Goal: Task Accomplishment & Management: Manage account settings

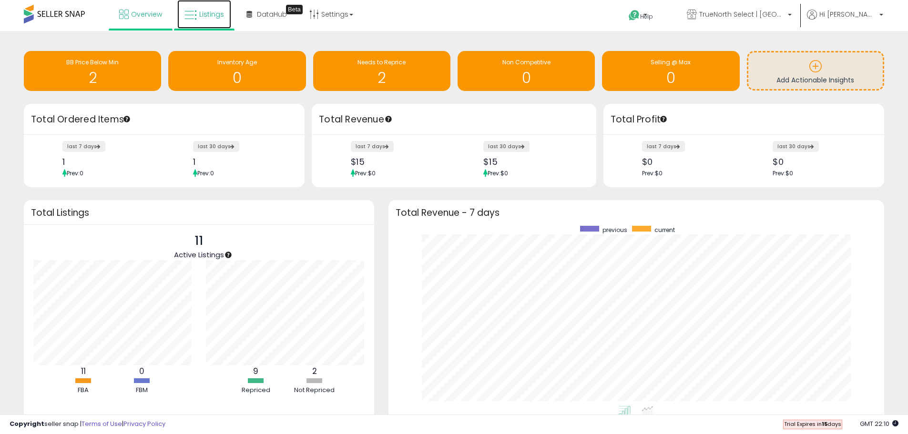
click at [198, 15] on link "Listings" at bounding box center [204, 14] width 54 height 29
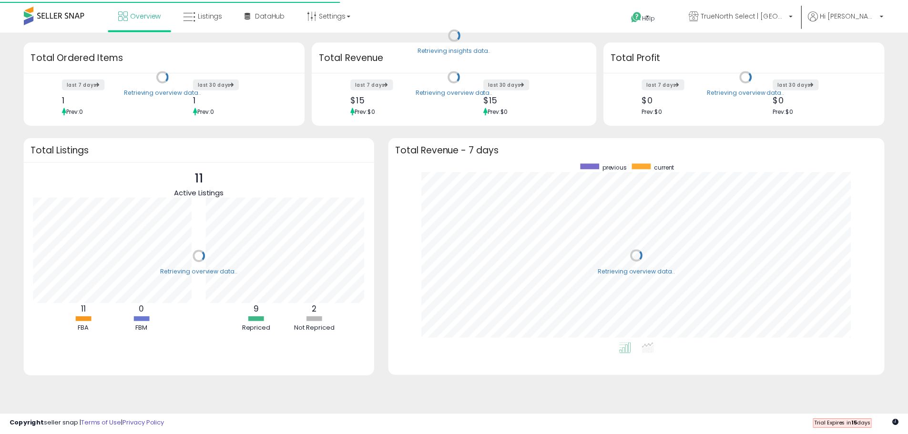
scroll to position [180, 477]
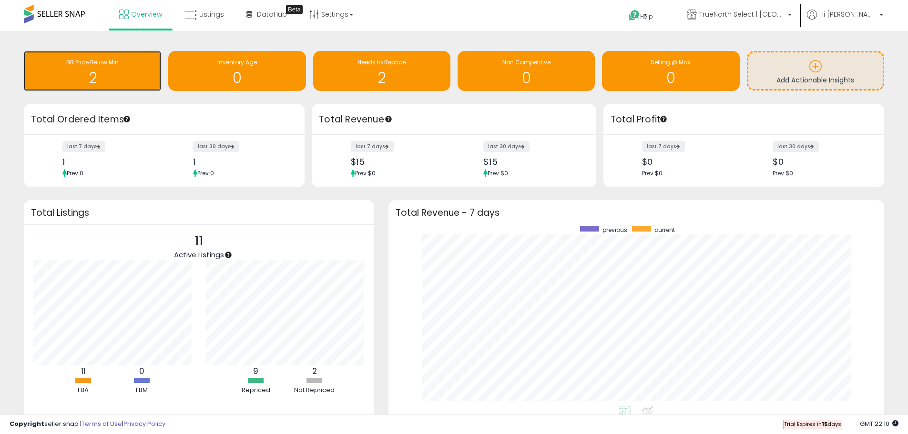
click at [107, 84] on h1 "2" at bounding box center [93, 78] width 128 height 16
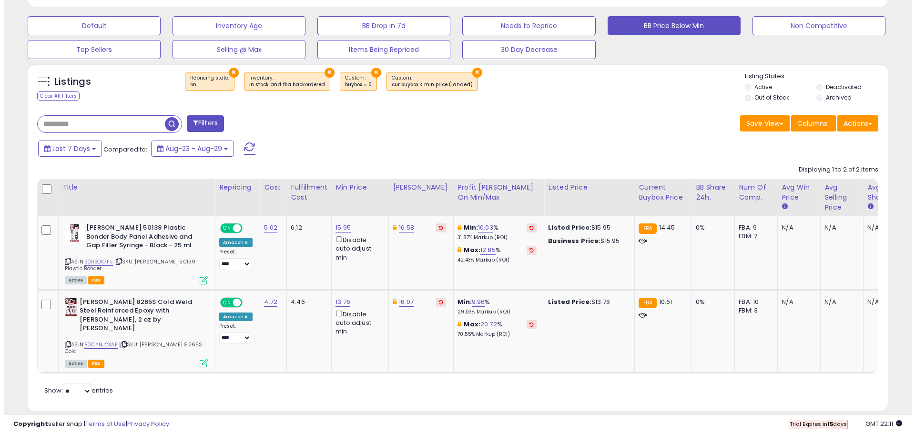
scroll to position [288, 0]
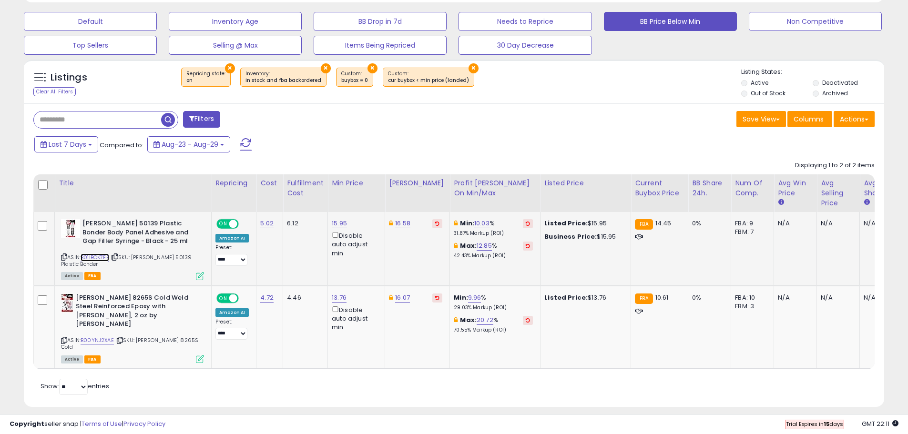
click at [100, 257] on link "B01IBOK7FE" at bounding box center [95, 257] width 29 height 8
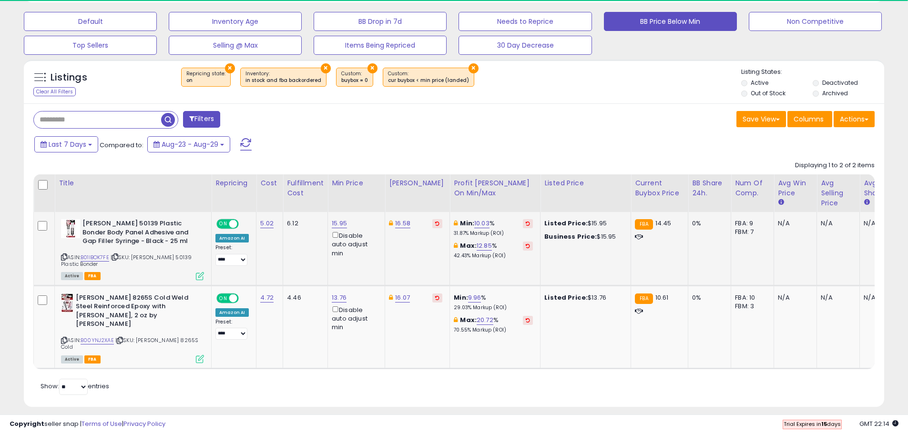
click at [200, 276] on icon at bounding box center [200, 276] width 8 height 8
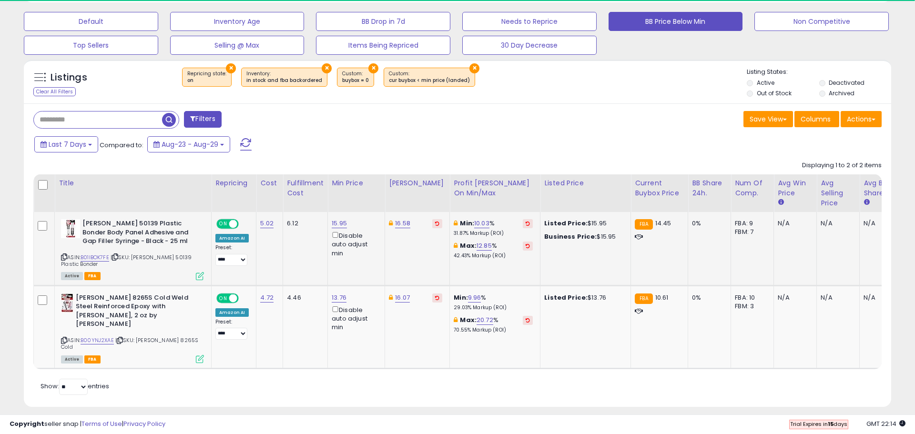
scroll to position [195, 503]
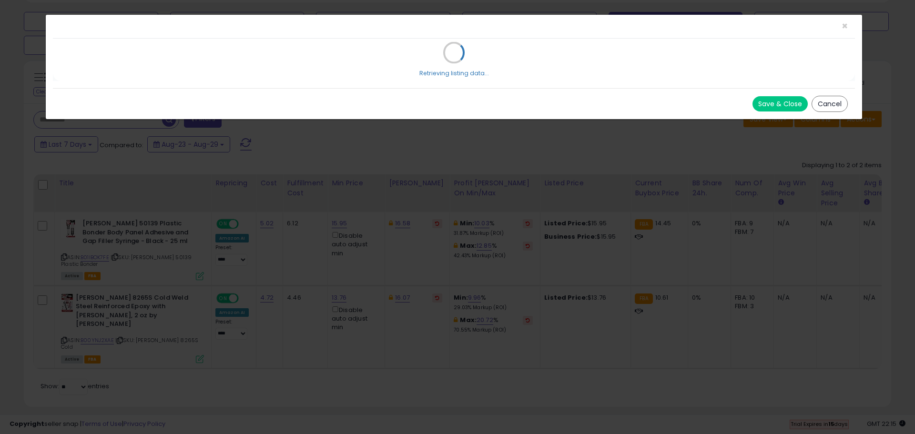
click at [834, 102] on button "Cancel" at bounding box center [829, 104] width 36 height 16
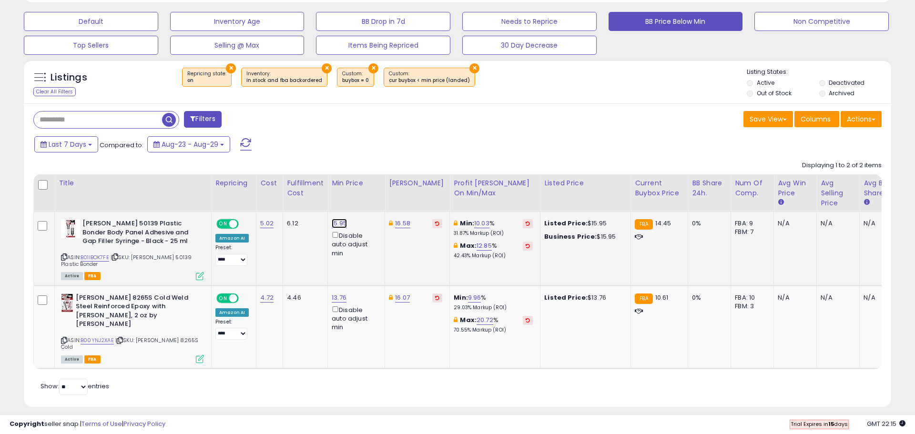
click at [336, 222] on link "15.95" at bounding box center [339, 224] width 15 height 10
drag, startPoint x: 300, startPoint y: 187, endPoint x: 267, endPoint y: 184, distance: 33.0
click at [267, 184] on div "***** This will override store markup" at bounding box center [330, 195] width 137 height 35
drag, startPoint x: 305, startPoint y: 187, endPoint x: 232, endPoint y: 191, distance: 73.5
click at [232, 191] on table "Title Repricing" at bounding box center [564, 271] width 1062 height 195
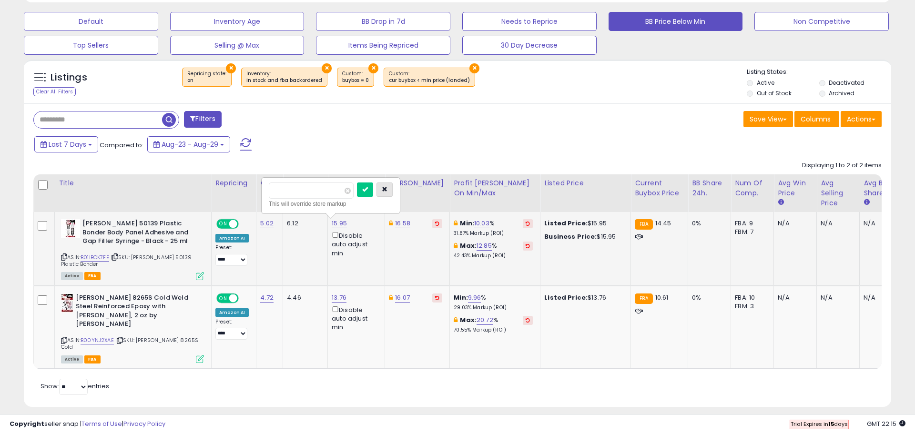
type input "*****"
click at [387, 188] on icon "button" at bounding box center [385, 189] width 6 height 6
click at [340, 223] on link "15.95" at bounding box center [339, 224] width 15 height 10
click at [290, 394] on div "Filters Save View Save As New View Update Current View Columns" at bounding box center [457, 254] width 867 height 303
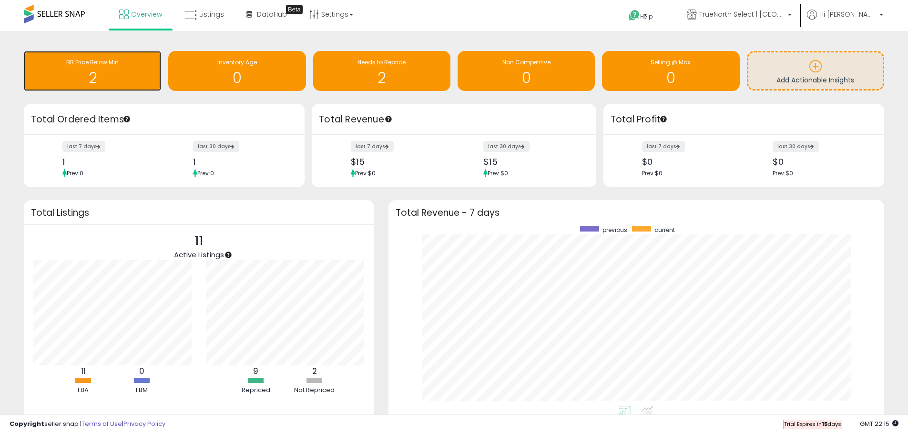
click at [128, 75] on h1 "2" at bounding box center [93, 78] width 128 height 16
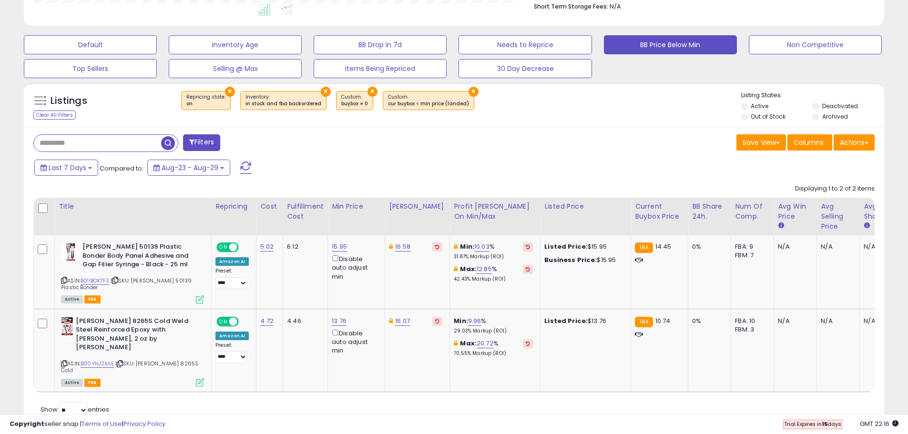
scroll to position [268, 0]
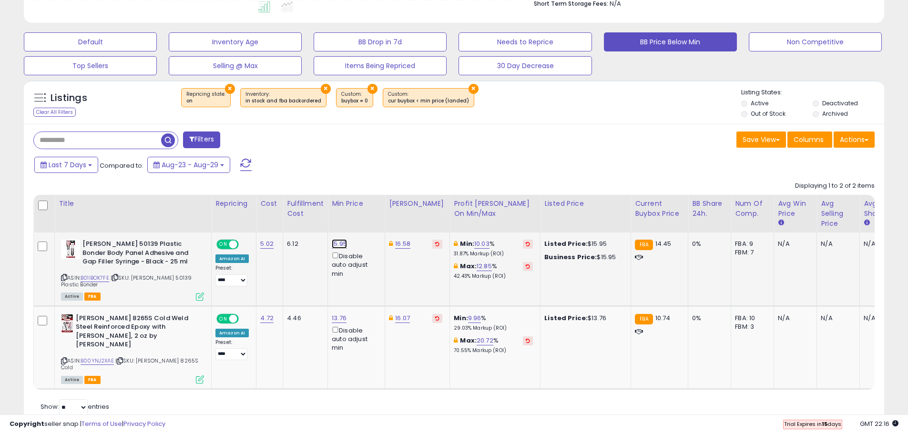
click at [338, 243] on link "15.95" at bounding box center [339, 244] width 15 height 10
drag, startPoint x: 292, startPoint y: 213, endPoint x: 265, endPoint y: 212, distance: 27.2
click at [265, 212] on div "***** This will override store markup" at bounding box center [329, 216] width 137 height 35
type input "*****"
click at [372, 212] on button "submit" at bounding box center [363, 210] width 16 height 14
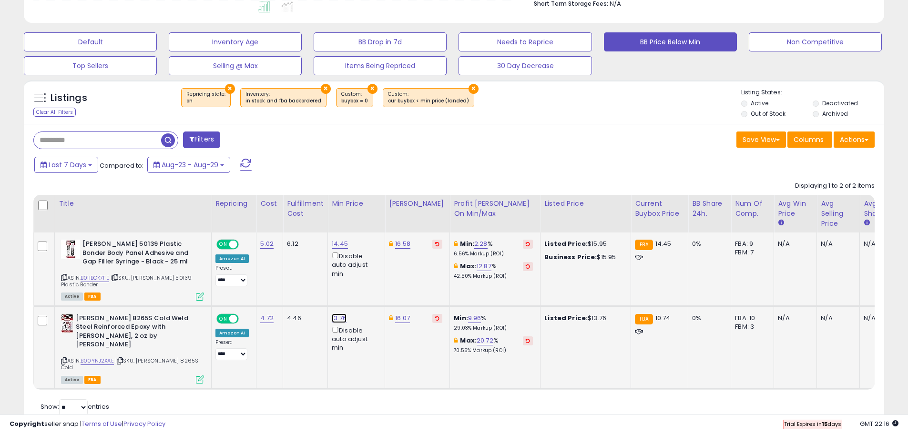
click at [332, 321] on link "13.76" at bounding box center [339, 318] width 15 height 10
drag, startPoint x: 297, startPoint y: 286, endPoint x: 271, endPoint y: 287, distance: 26.2
click at [271, 287] on input "*****" at bounding box center [309, 285] width 85 height 16
click at [99, 357] on link "B00YNJ2XAE" at bounding box center [97, 361] width 33 height 8
type input "*****"
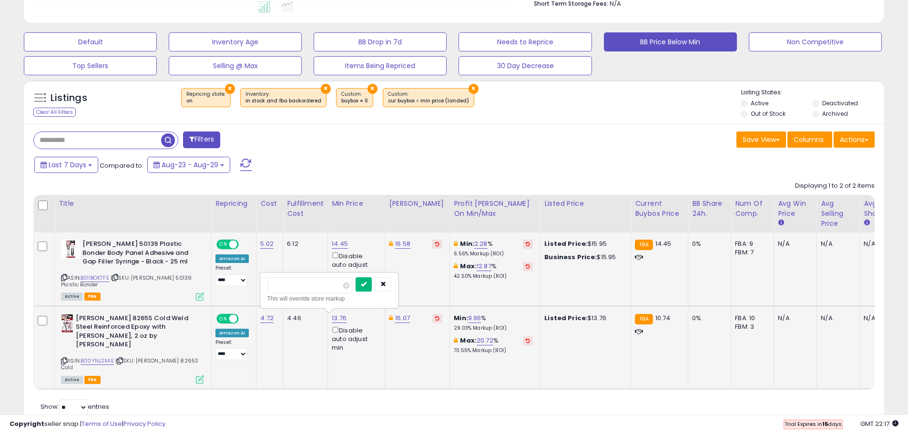
click at [372, 291] on button "submit" at bounding box center [363, 284] width 16 height 14
click at [336, 317] on link "11.76" at bounding box center [338, 318] width 13 height 10
drag, startPoint x: 303, startPoint y: 283, endPoint x: 266, endPoint y: 286, distance: 36.8
click at [266, 286] on input "*****" at bounding box center [308, 285] width 85 height 16
type input "**"
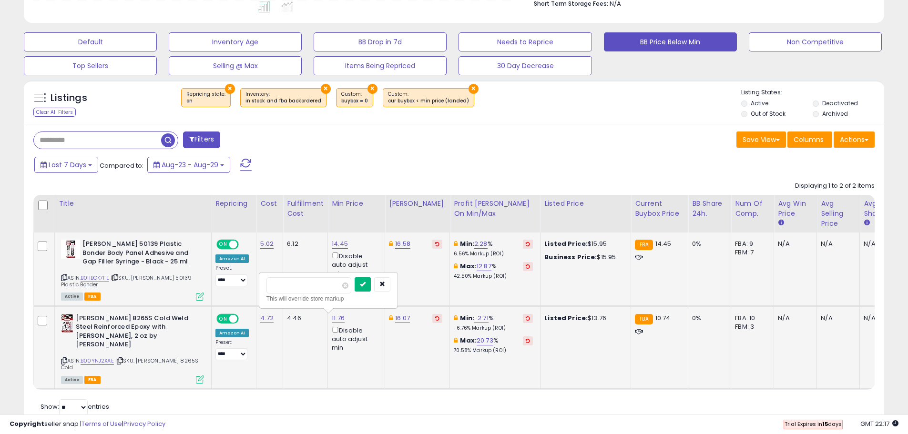
click at [365, 287] on icon "submit" at bounding box center [363, 284] width 6 height 6
click at [340, 319] on link "12.00" at bounding box center [339, 318] width 15 height 10
type input "*****"
click at [366, 286] on icon "submit" at bounding box center [364, 284] width 6 height 6
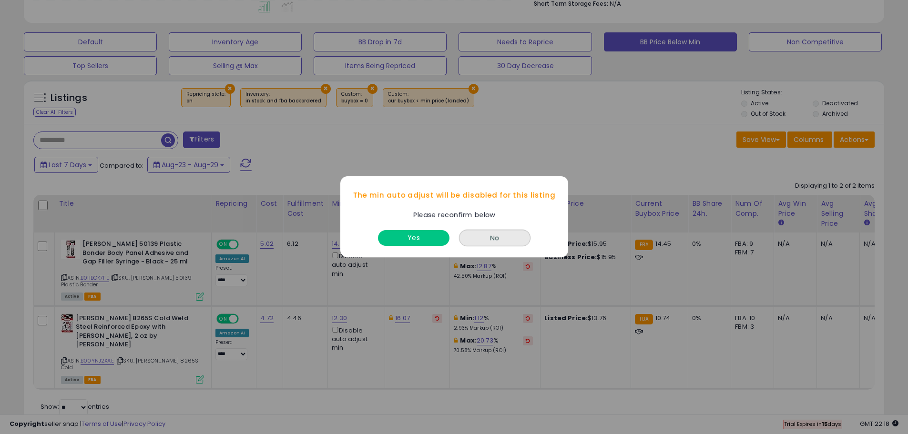
click at [487, 244] on button "No" at bounding box center [494, 238] width 71 height 17
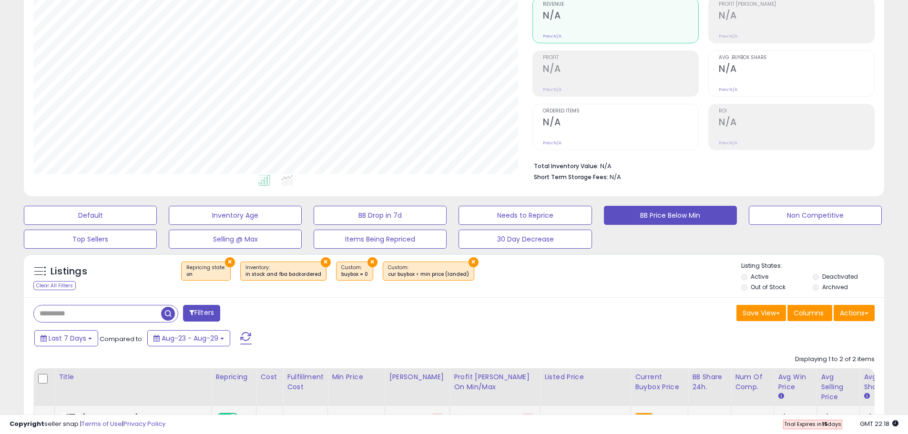
scroll to position [0, 0]
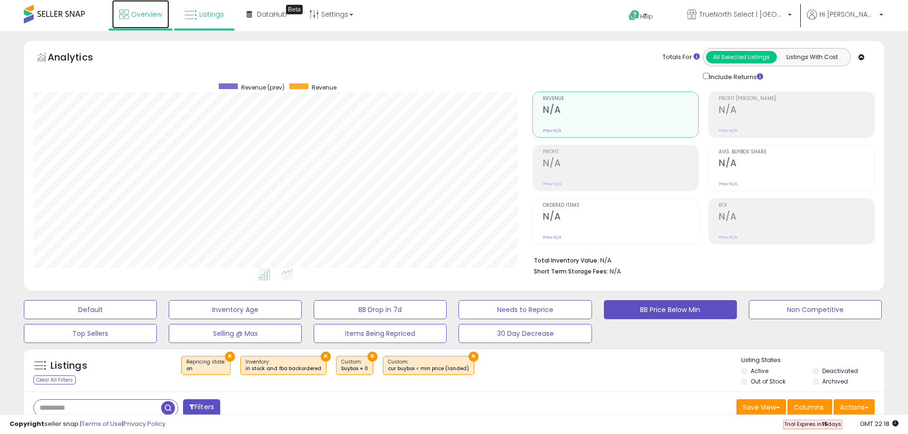
click at [120, 17] on icon at bounding box center [124, 15] width 10 height 10
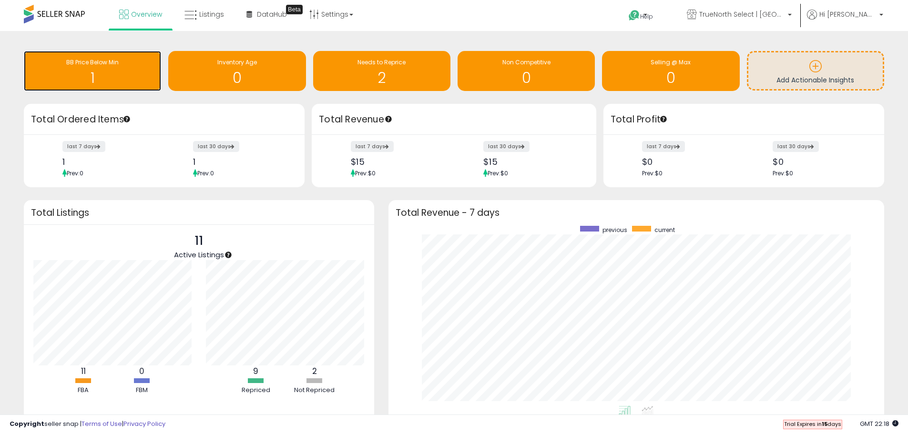
click at [103, 83] on h1 "1" at bounding box center [93, 78] width 128 height 16
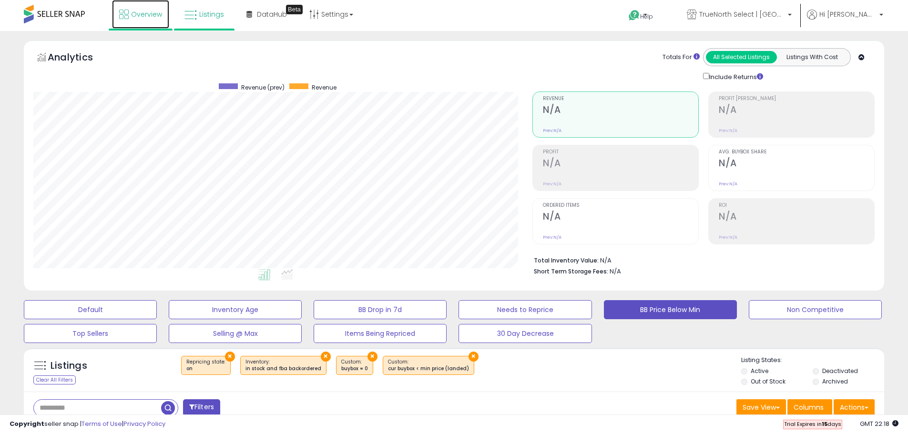
click at [152, 15] on span "Overview" at bounding box center [146, 15] width 31 height 10
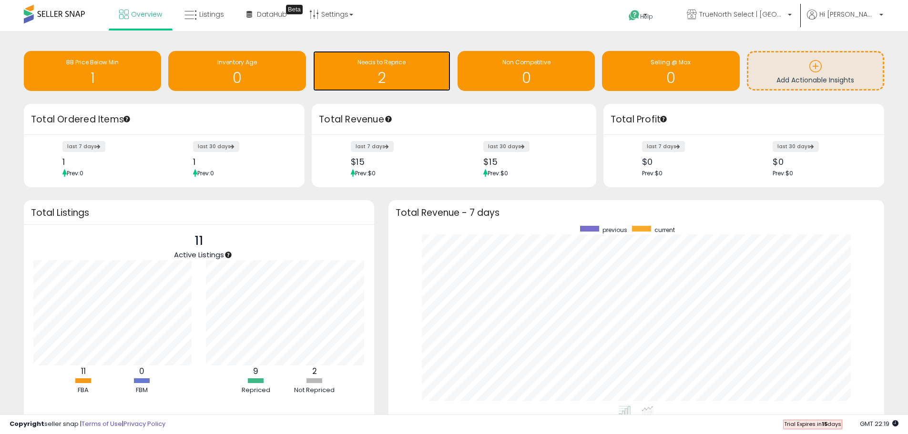
click at [402, 80] on h1 "2" at bounding box center [382, 78] width 128 height 16
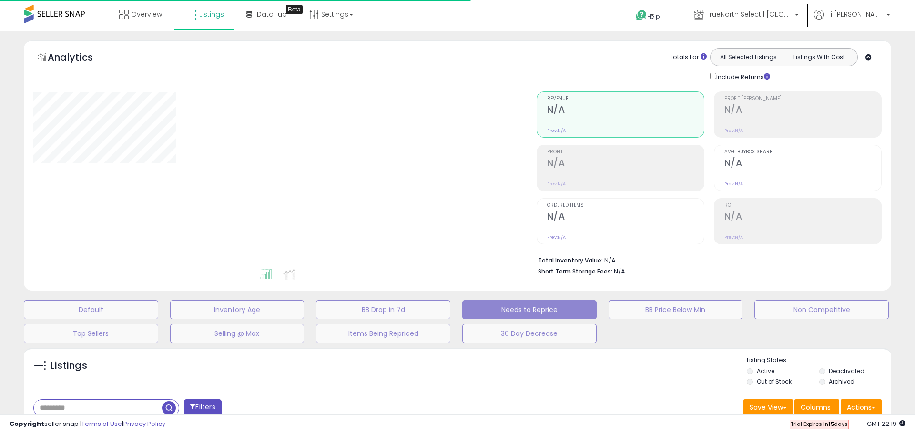
select select "**"
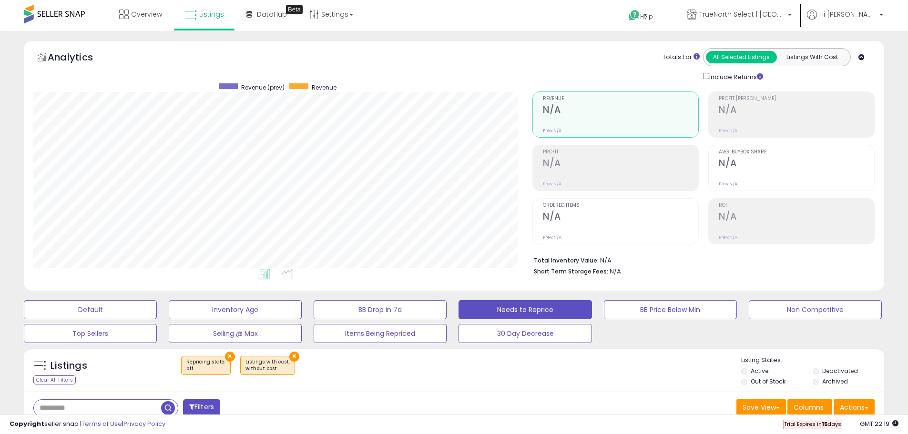
click at [74, 13] on span at bounding box center [54, 14] width 61 height 19
click at [140, 16] on span "Overview" at bounding box center [146, 15] width 31 height 10
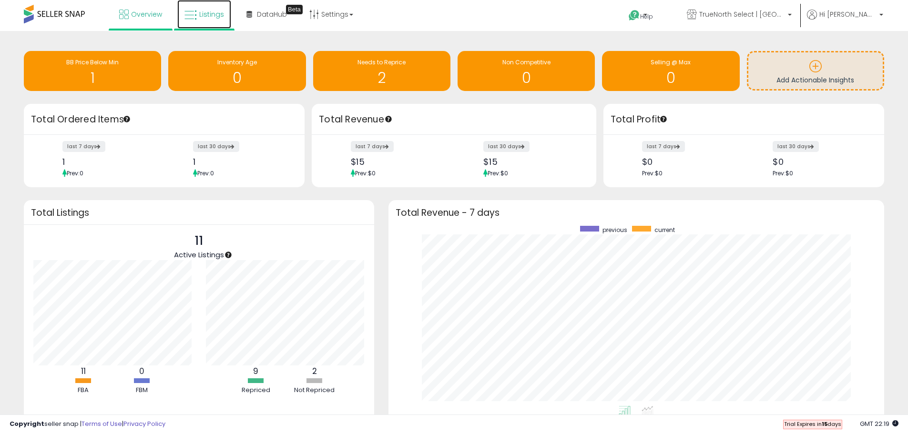
click at [220, 19] on span "Listings" at bounding box center [211, 15] width 25 height 10
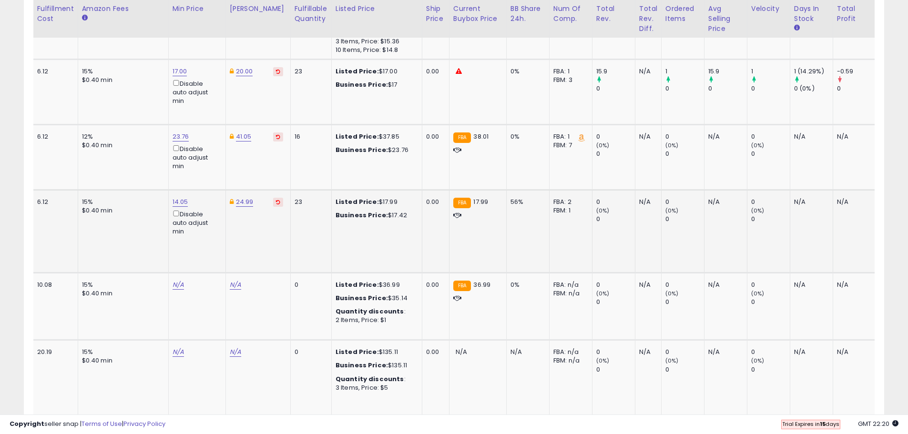
click at [290, 233] on td "23" at bounding box center [310, 231] width 41 height 83
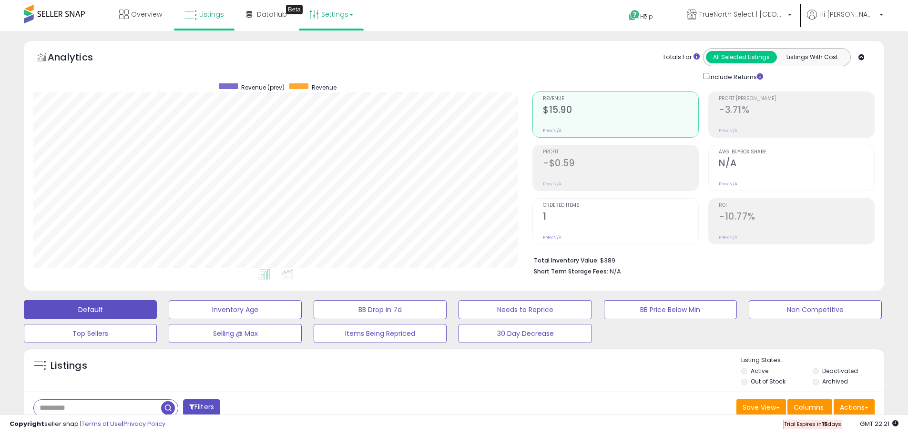
click at [335, 20] on link "Settings" at bounding box center [331, 14] width 58 height 29
click at [331, 46] on link "Store settings" at bounding box center [332, 48] width 43 height 9
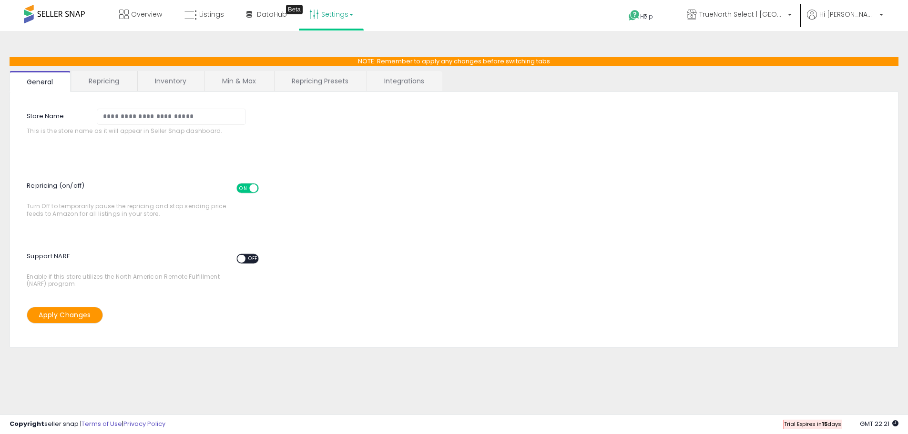
click at [164, 90] on link "Inventory" at bounding box center [171, 81] width 66 height 20
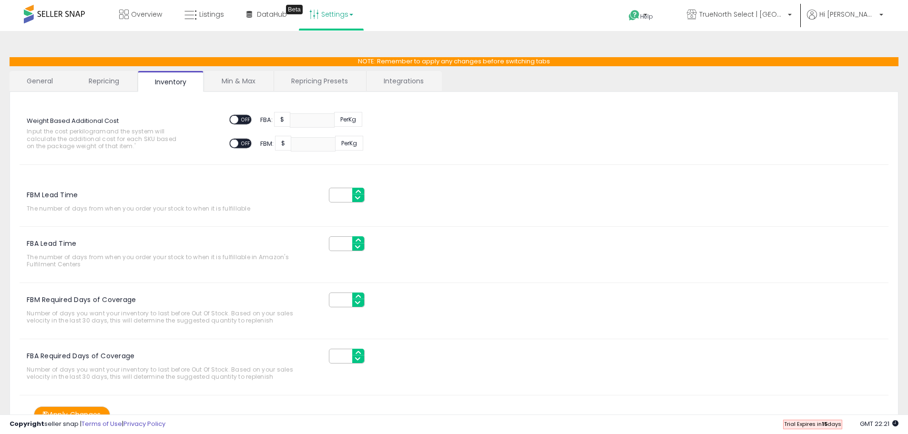
click at [239, 85] on link "Min & Max" at bounding box center [238, 81] width 68 height 20
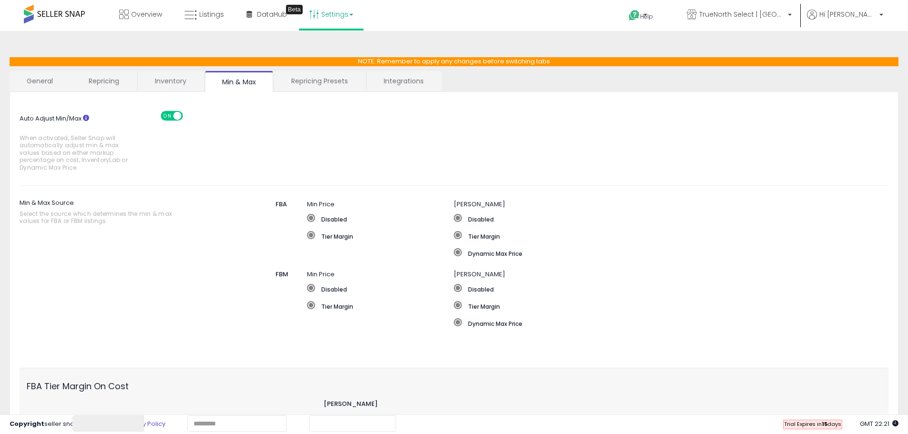
click at [152, 84] on link "Inventory" at bounding box center [171, 81] width 66 height 20
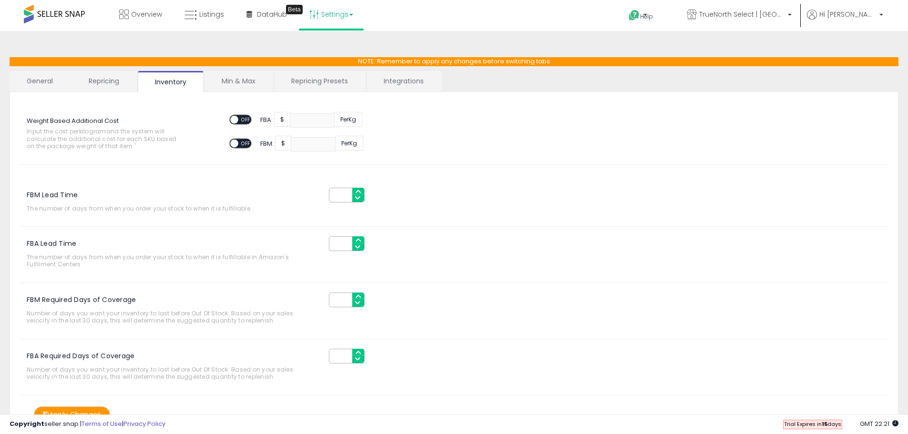
click at [135, 82] on link "Repricing" at bounding box center [103, 81] width 65 height 20
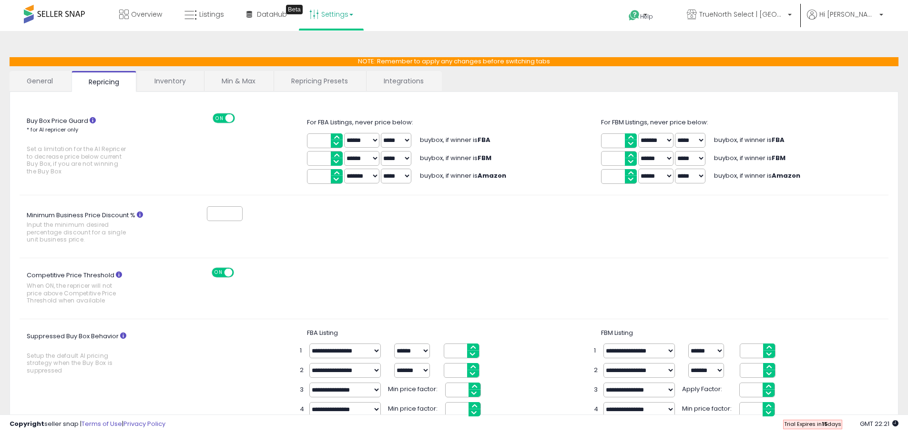
drag, startPoint x: 323, startPoint y: 180, endPoint x: 298, endPoint y: 177, distance: 24.9
click at [298, 177] on div "Buy Box Price Guard * for AI repricer only Set a limitation for the AI Repricer…" at bounding box center [453, 149] width 883 height 72
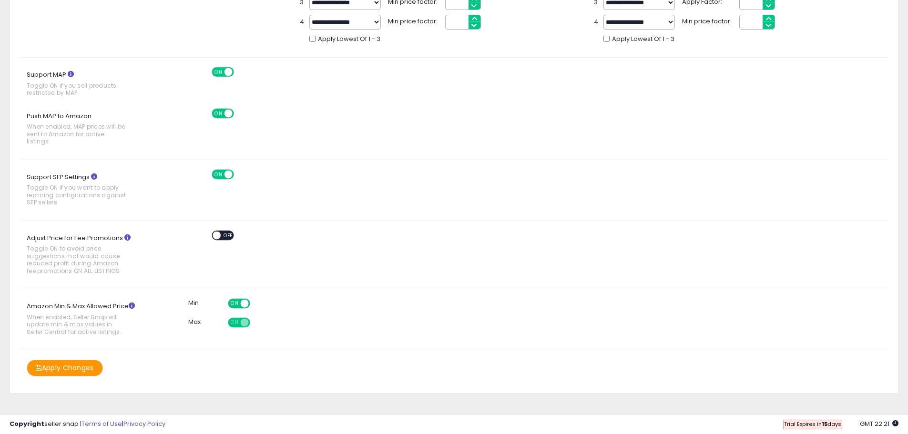
type input "**"
click at [55, 365] on button "Apply Changes" at bounding box center [65, 368] width 76 height 17
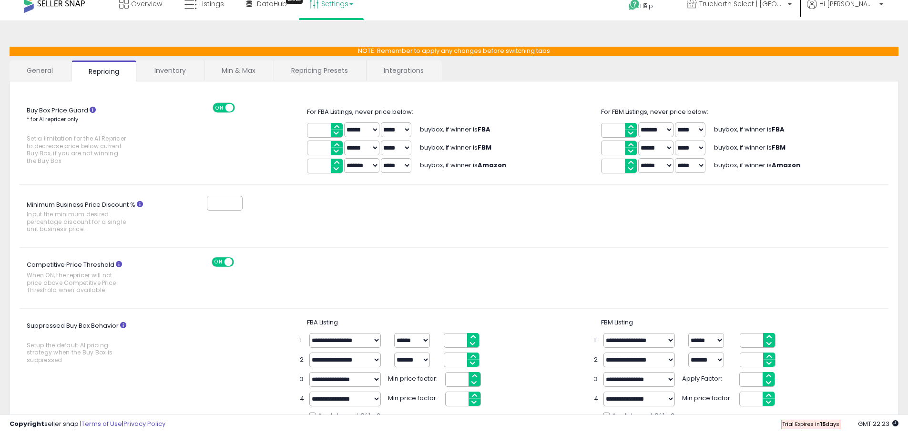
scroll to position [0, 0]
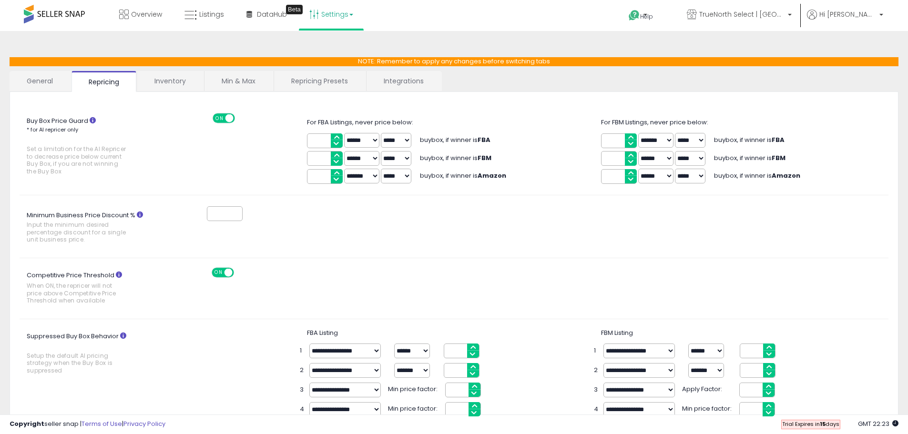
click at [172, 86] on link "Inventory" at bounding box center [170, 81] width 66 height 20
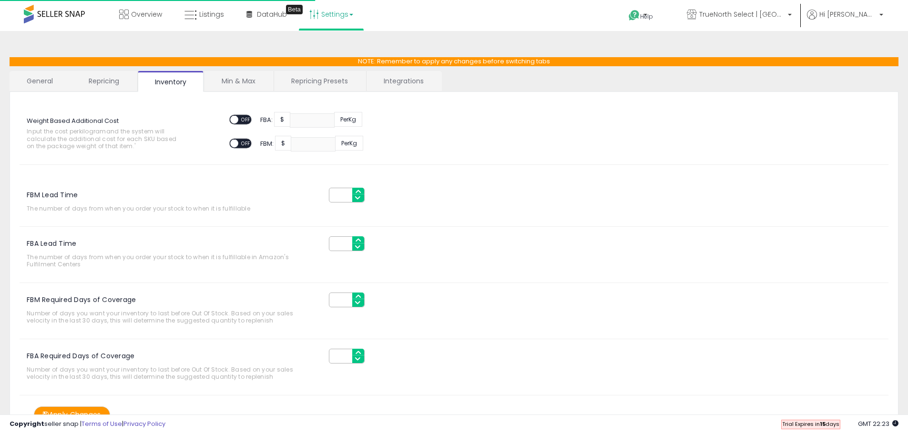
click at [231, 74] on link "Min & Max" at bounding box center [238, 81] width 68 height 20
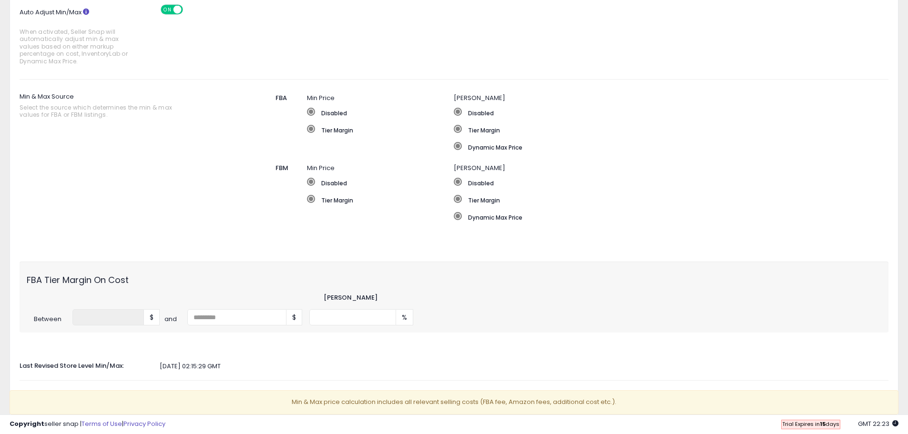
scroll to position [157, 0]
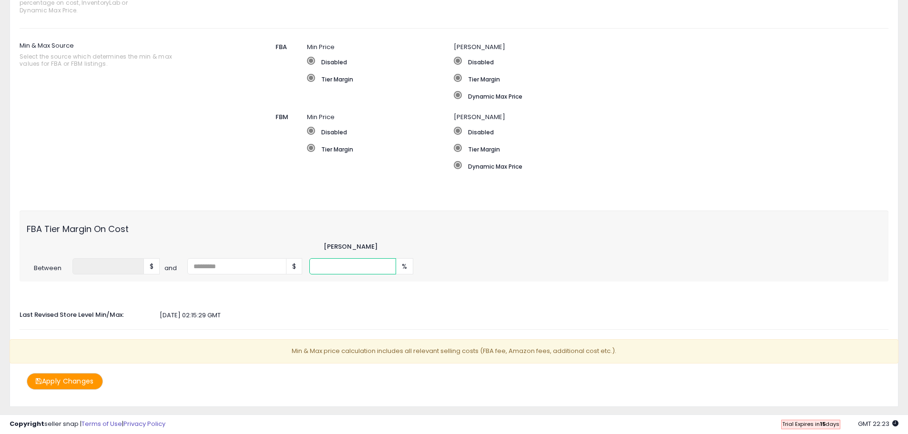
drag, startPoint x: 341, startPoint y: 268, endPoint x: 305, endPoint y: 262, distance: 36.1
click at [305, 262] on div "Between * $ and $ ** %" at bounding box center [454, 266] width 868 height 16
type input "*"
click at [91, 380] on button "Apply Changes" at bounding box center [65, 381] width 76 height 17
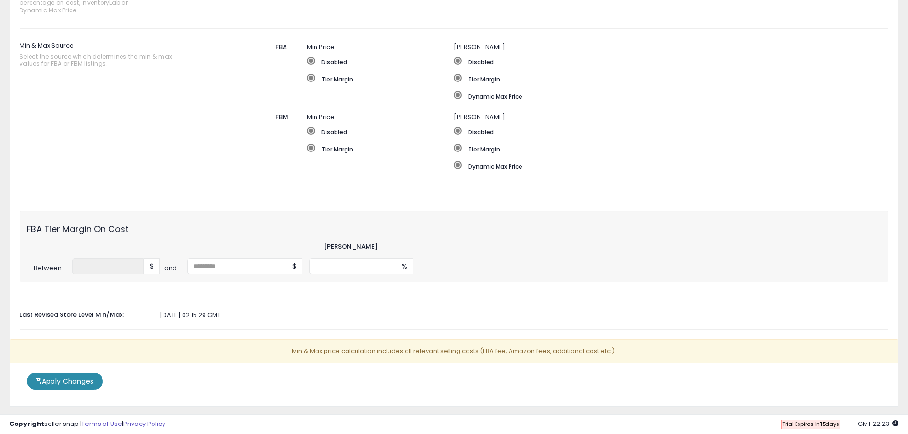
scroll to position [0, 0]
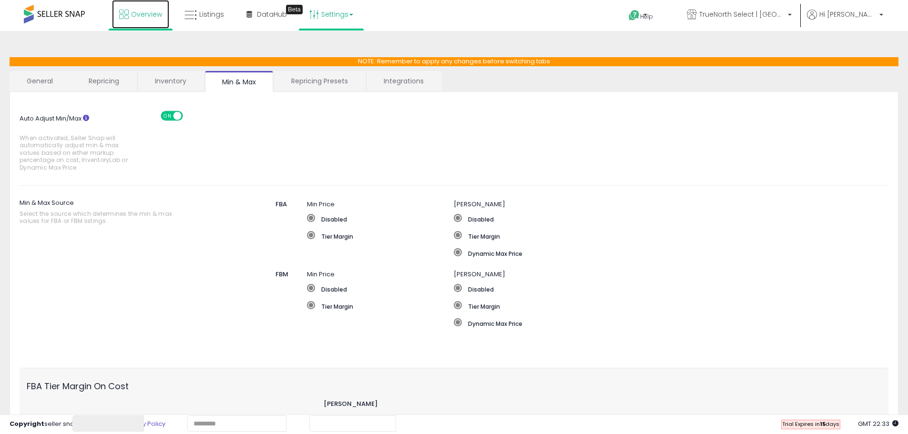
click at [155, 18] on span "Overview" at bounding box center [146, 15] width 31 height 10
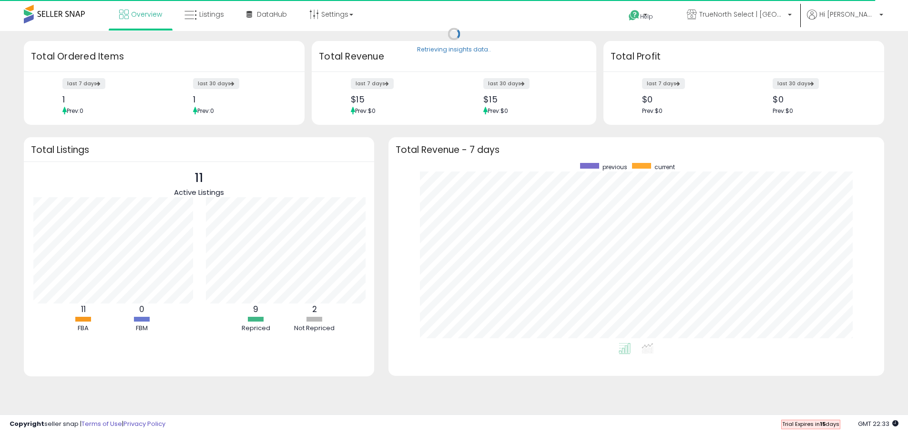
scroll to position [476202, 475906]
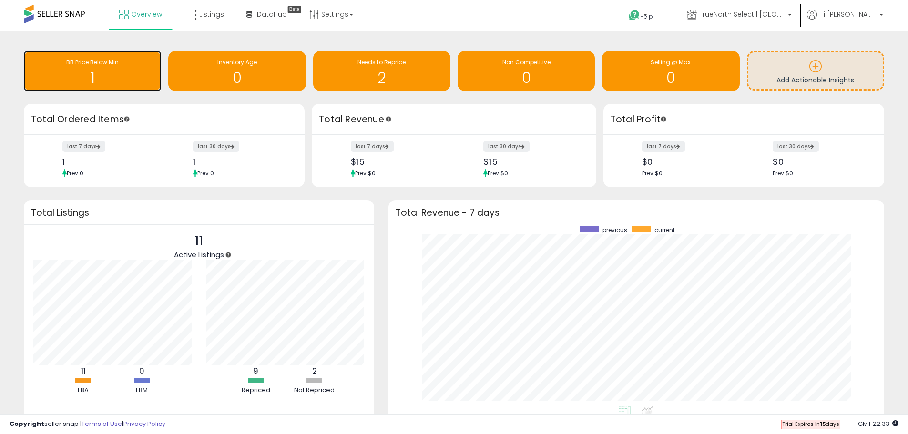
click at [110, 71] on h1 "1" at bounding box center [93, 78] width 128 height 16
